Goal: Task Accomplishment & Management: Use online tool/utility

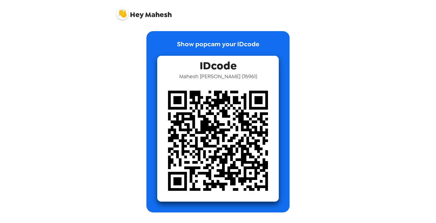
click at [209, 63] on span "IDcode" at bounding box center [218, 64] width 37 height 17
